Goal: Task Accomplishment & Management: Manage account settings

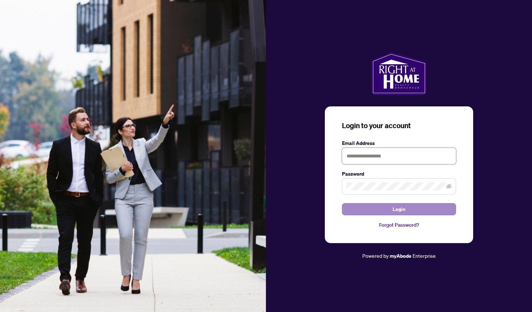
type input "**********"
click at [385, 209] on button "Login" at bounding box center [399, 209] width 114 height 12
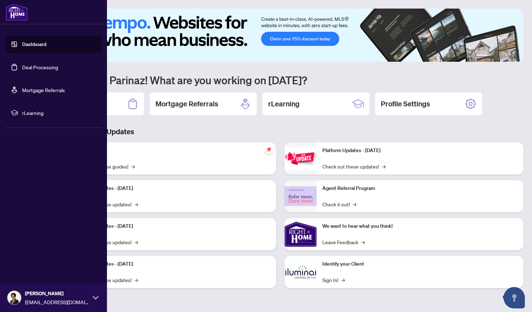
click at [24, 70] on link "Deal Processing" at bounding box center [40, 67] width 36 height 6
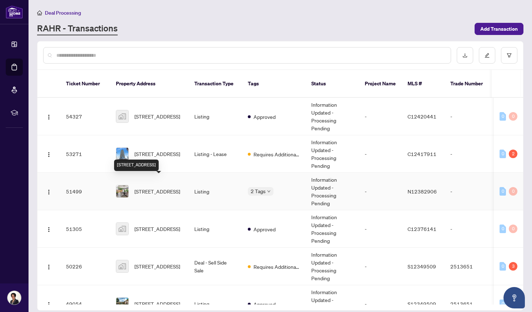
click at [154, 187] on span "[STREET_ADDRESS]" at bounding box center [157, 191] width 46 height 8
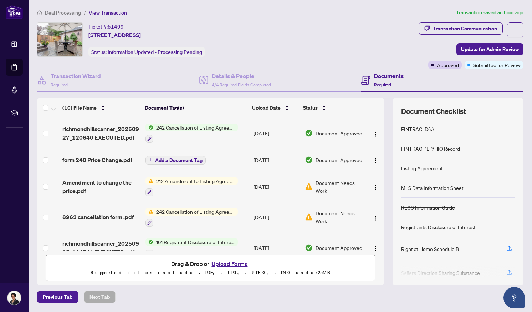
click at [230, 261] on button "Upload Forms" at bounding box center [229, 263] width 40 height 9
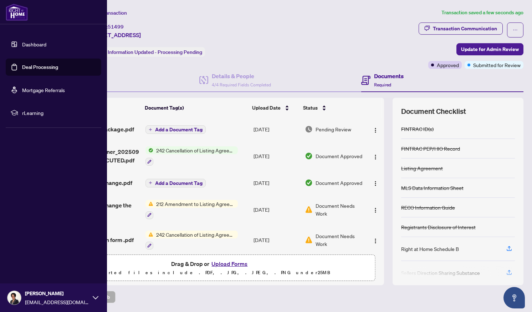
click at [38, 65] on link "Deal Processing" at bounding box center [40, 67] width 36 height 6
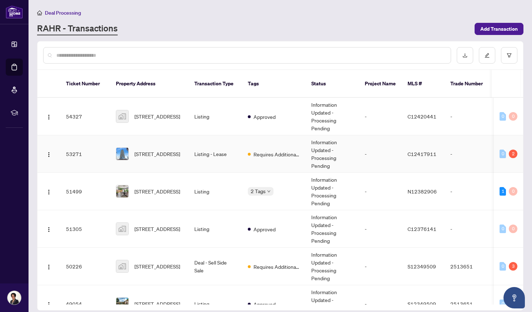
click at [212, 143] on td "Listing - Lease" at bounding box center [215, 153] width 53 height 37
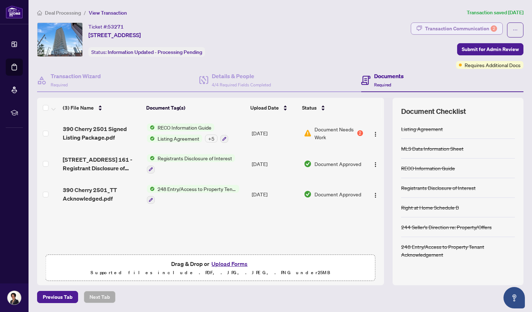
click at [463, 31] on div "Transaction Communication 2" at bounding box center [461, 28] width 72 height 11
